Goal: Transaction & Acquisition: Purchase product/service

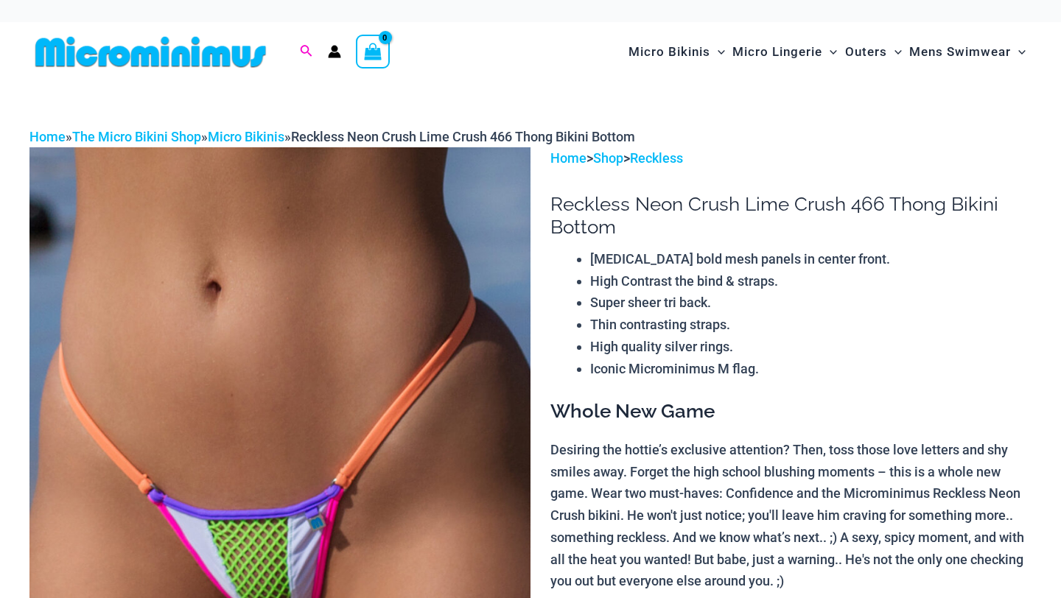
click at [307, 55] on icon "Search icon link" at bounding box center [306, 51] width 12 height 13
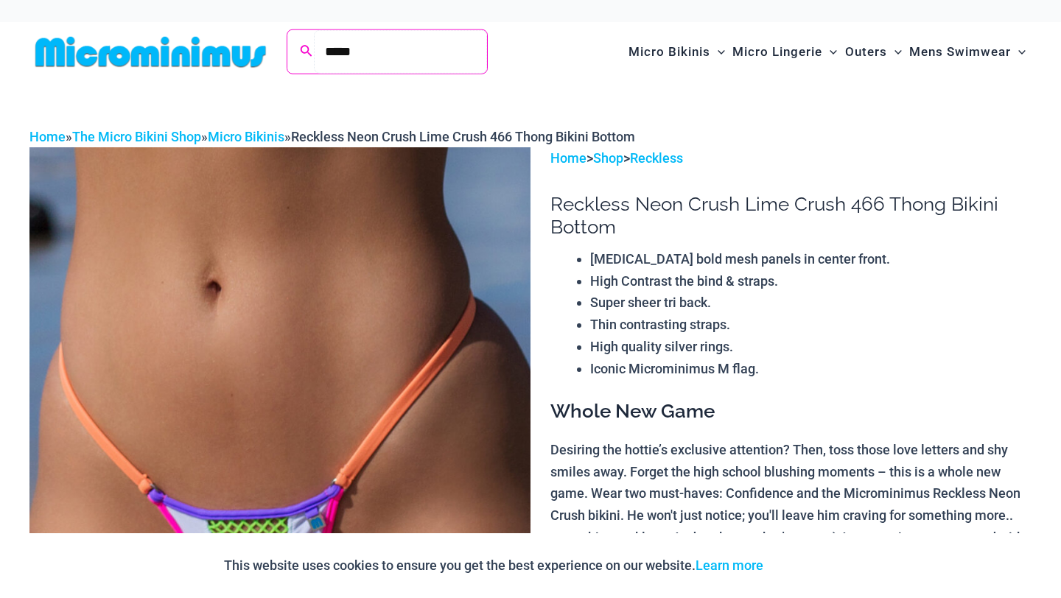
type input "*****"
click button "Search" at bounding box center [0, 0] width 0 height 0
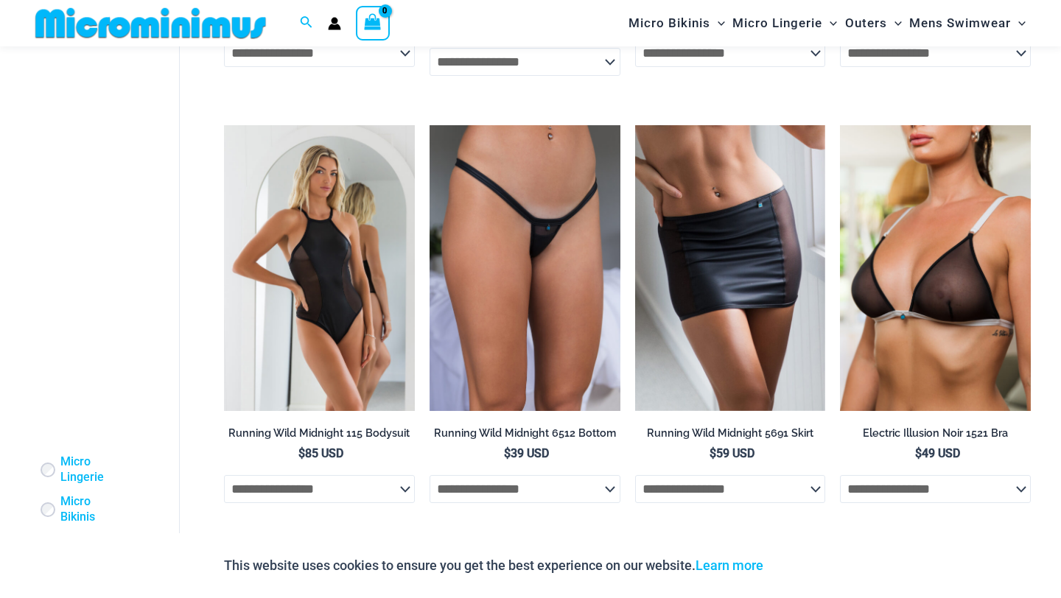
scroll to position [931, 0]
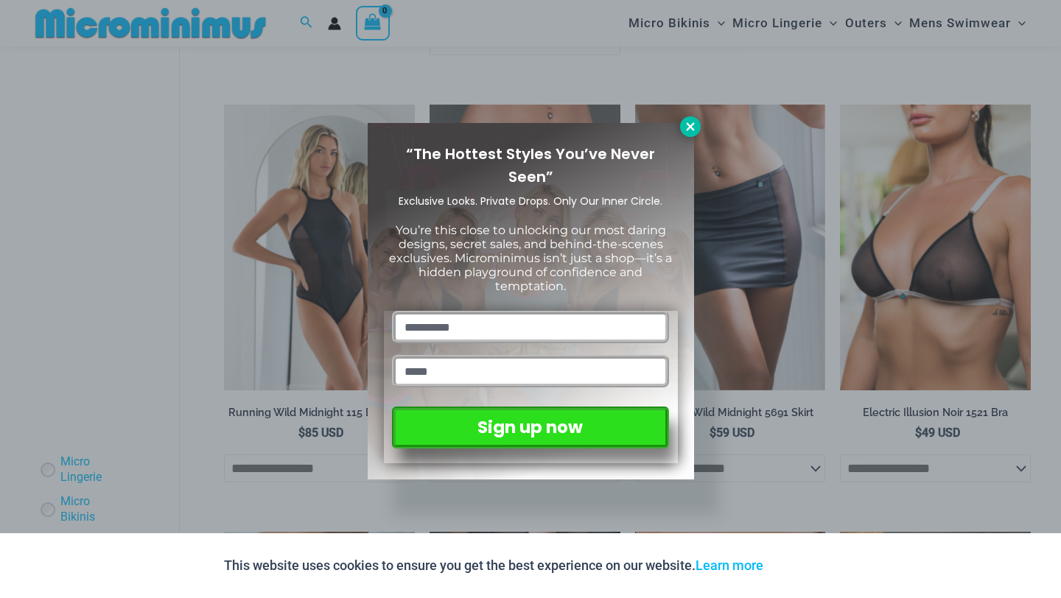
click at [691, 128] on icon at bounding box center [690, 126] width 8 height 8
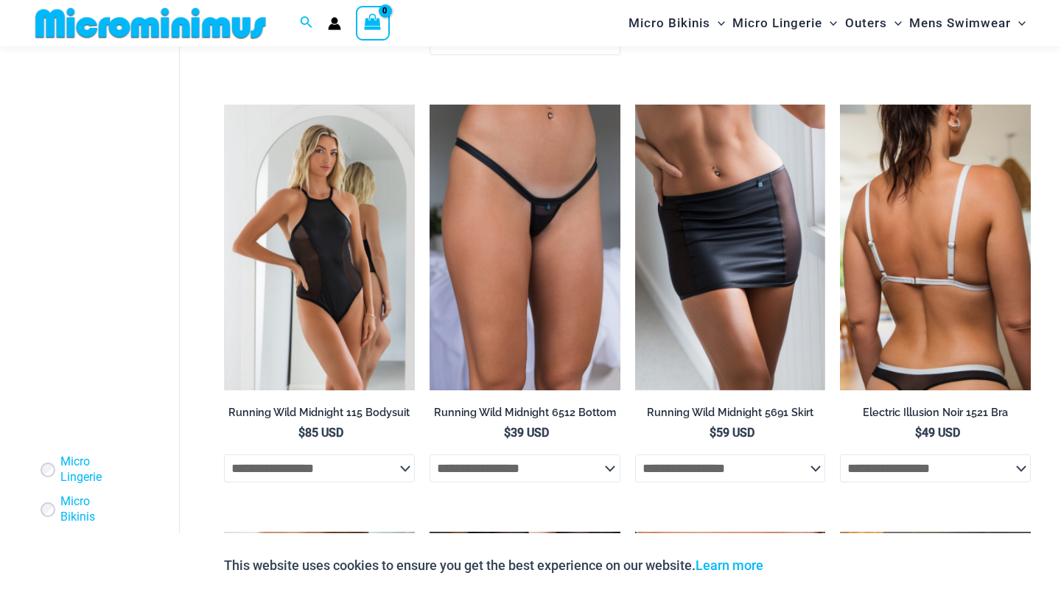
click at [993, 216] on img at bounding box center [935, 248] width 191 height 286
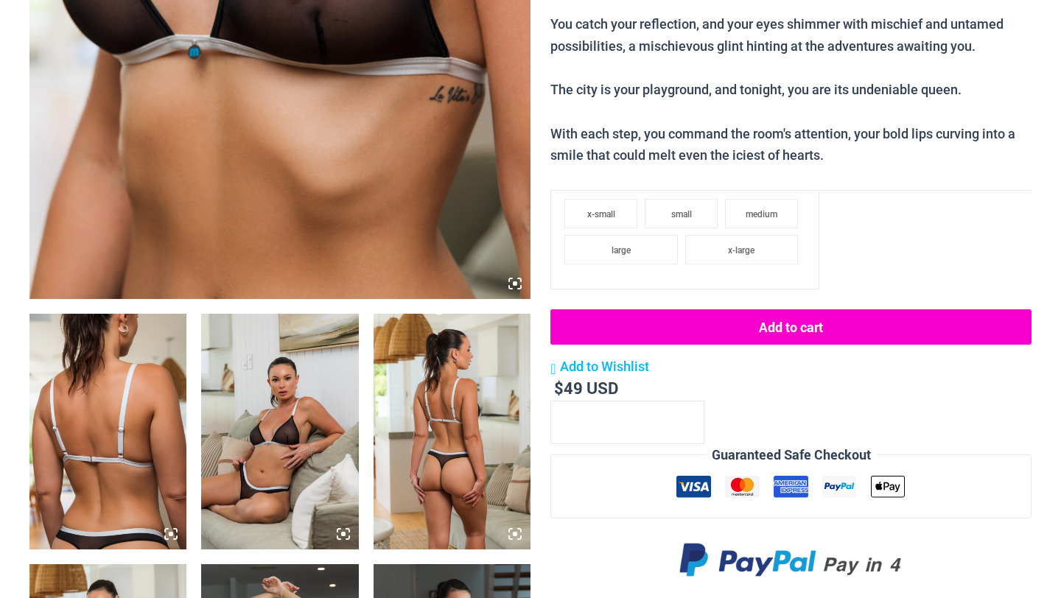
scroll to position [602, 0]
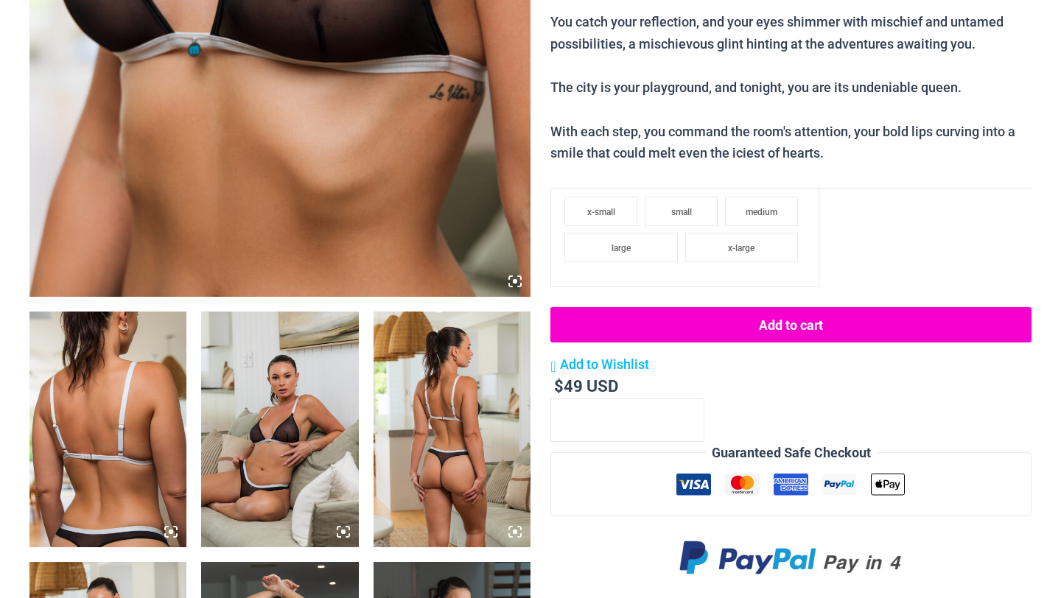
click at [294, 427] on img at bounding box center [279, 430] width 157 height 236
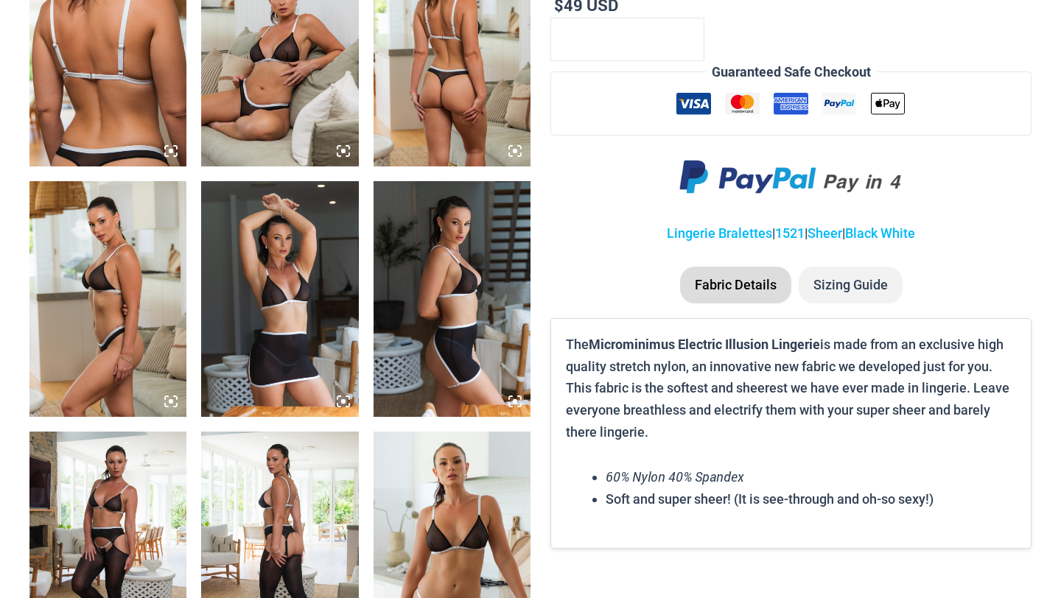
scroll to position [1112, 0]
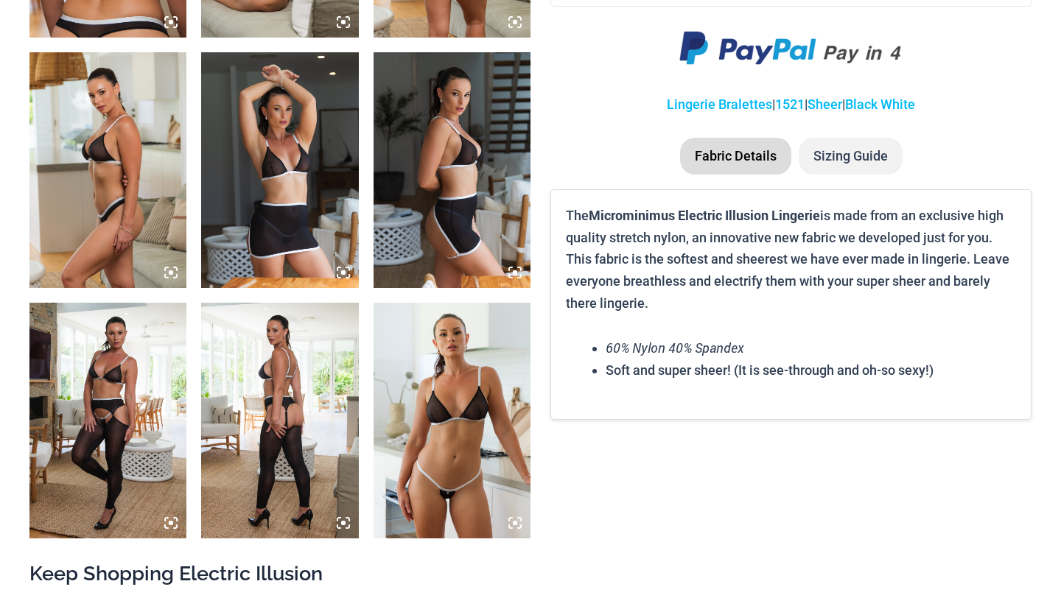
click at [308, 402] on img at bounding box center [279, 421] width 157 height 236
click at [122, 418] on img at bounding box center [107, 421] width 157 height 236
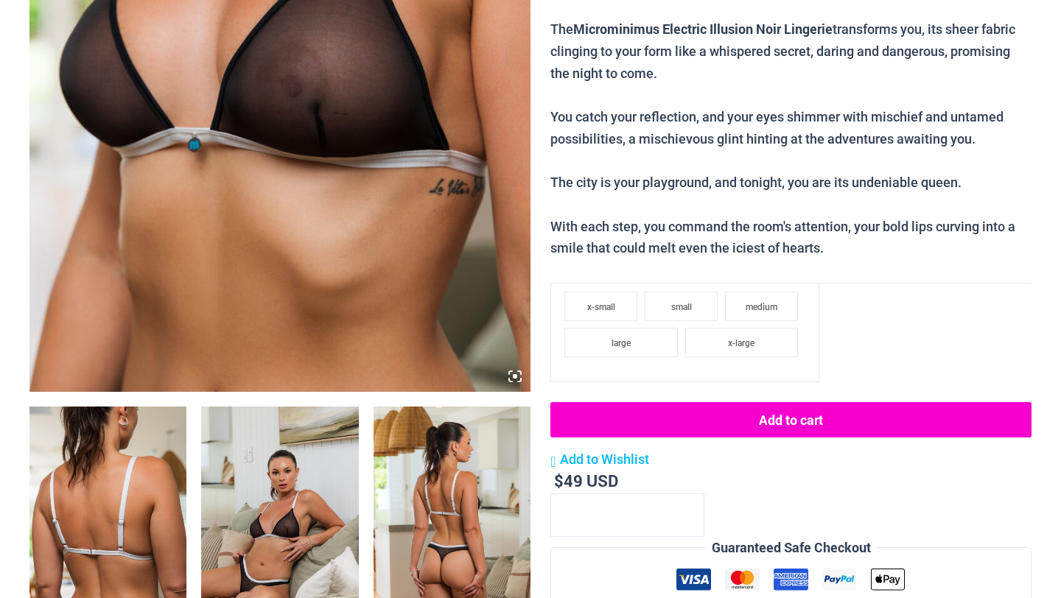
scroll to position [0, 0]
